Goal: Task Accomplishment & Management: Manage account settings

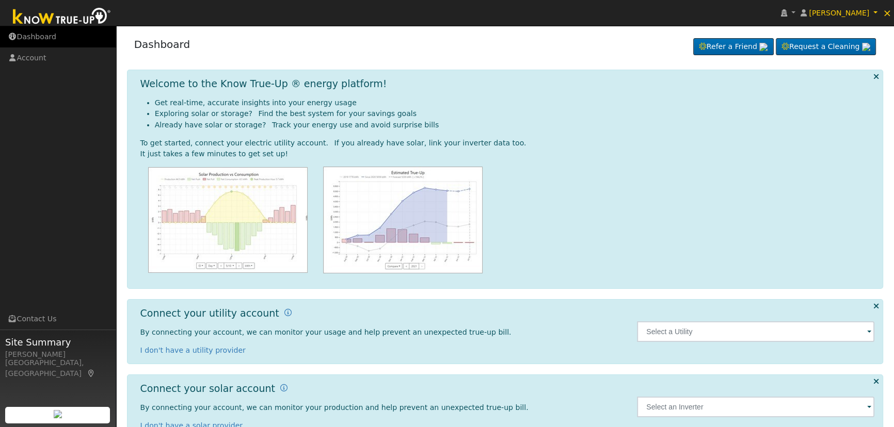
click at [47, 39] on link "Dashboard" at bounding box center [58, 36] width 116 height 21
click at [835, 11] on span "[PERSON_NAME]" at bounding box center [839, 13] width 60 height 8
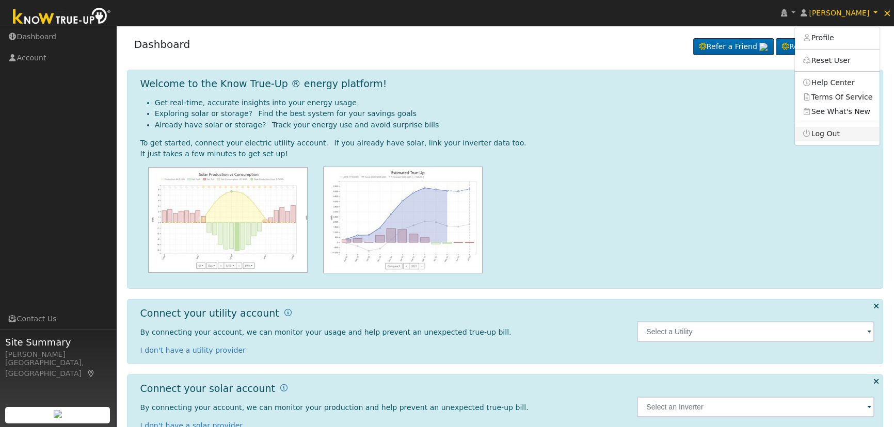
click at [826, 133] on link "Log Out" at bounding box center [837, 134] width 85 height 14
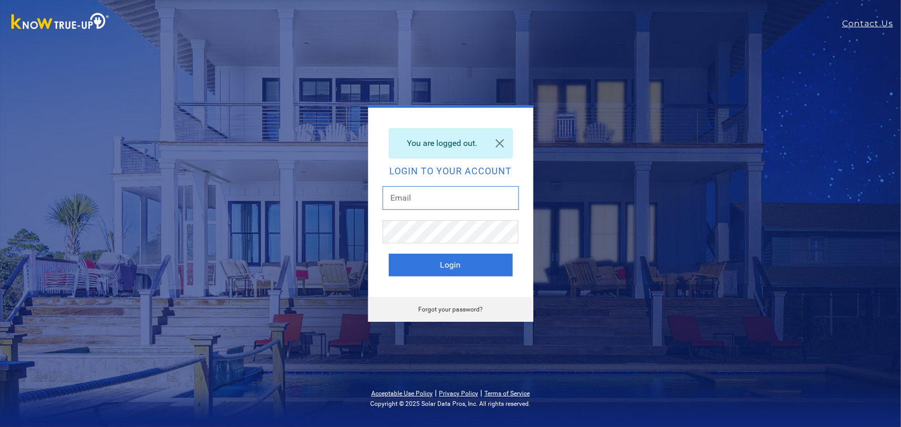
click at [454, 203] on input "text" at bounding box center [450, 198] width 136 height 24
type input "dgibby024@gmail.com"
click at [472, 271] on button "Login" at bounding box center [451, 265] width 124 height 23
